Goal: Task Accomplishment & Management: Complete application form

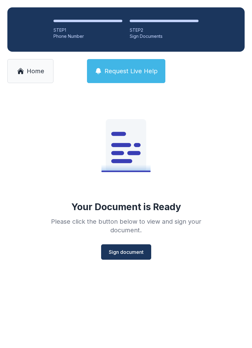
click at [37, 71] on span "Home" at bounding box center [36, 71] width 18 height 9
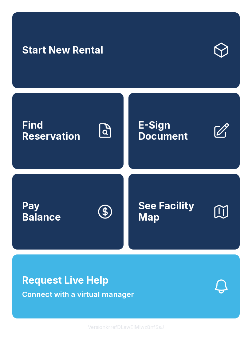
click at [175, 142] on span "E-Sign Document" at bounding box center [172, 131] width 69 height 22
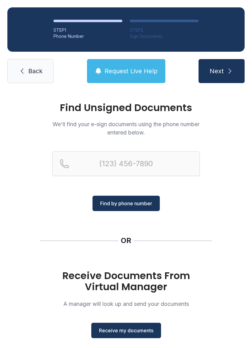
click at [125, 327] on span "Receive my documents" at bounding box center [126, 329] width 54 height 7
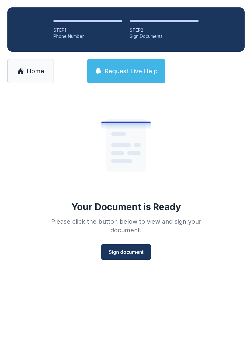
click at [122, 253] on span "Sign document" at bounding box center [126, 251] width 35 height 7
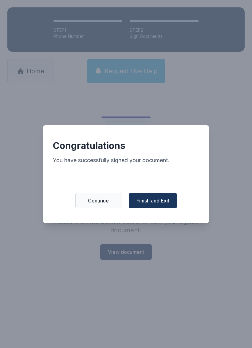
click at [156, 203] on span "Finish and Exit" at bounding box center [152, 200] width 33 height 7
